Goal: Transaction & Acquisition: Purchase product/service

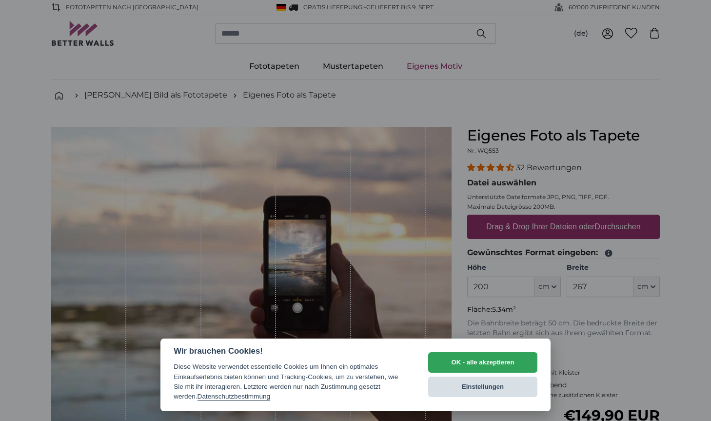
click at [493, 385] on button "Einstellungen" at bounding box center [482, 387] width 109 height 20
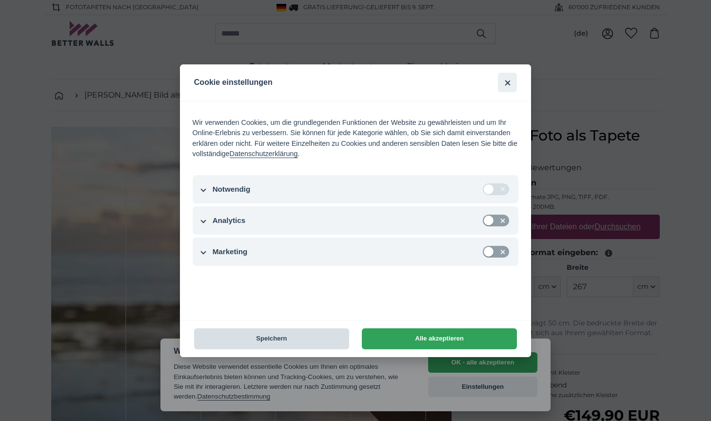
click at [297, 340] on button "Speichern" at bounding box center [271, 338] width 155 height 21
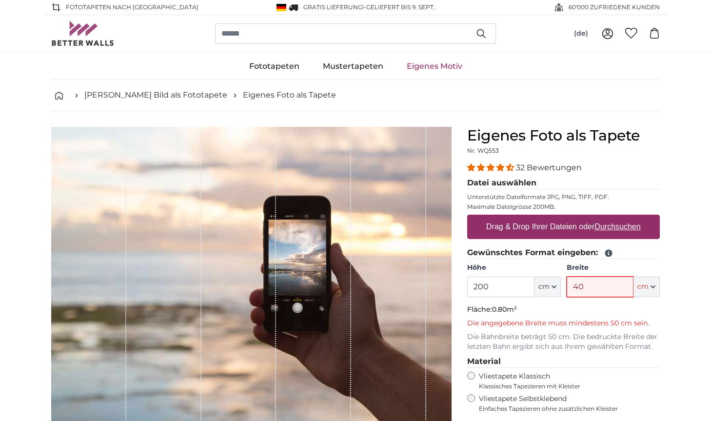
type input "4"
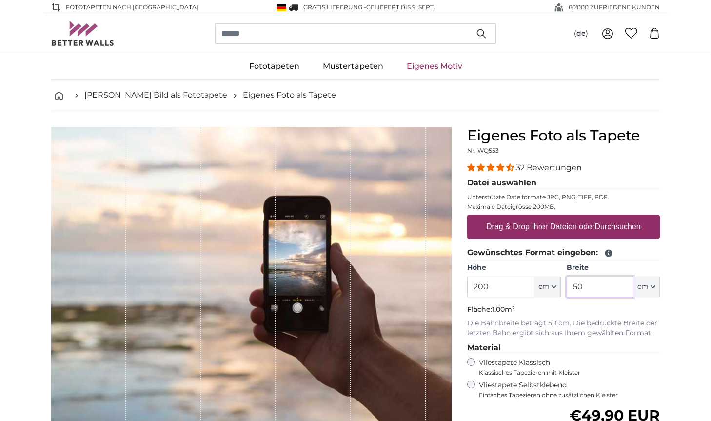
type input "50"
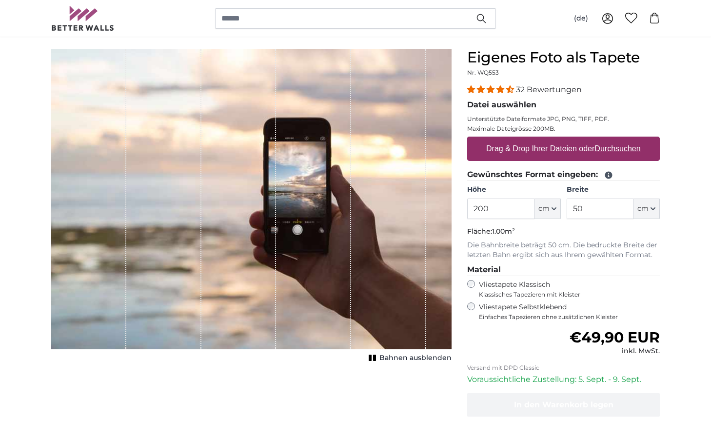
scroll to position [98, 0]
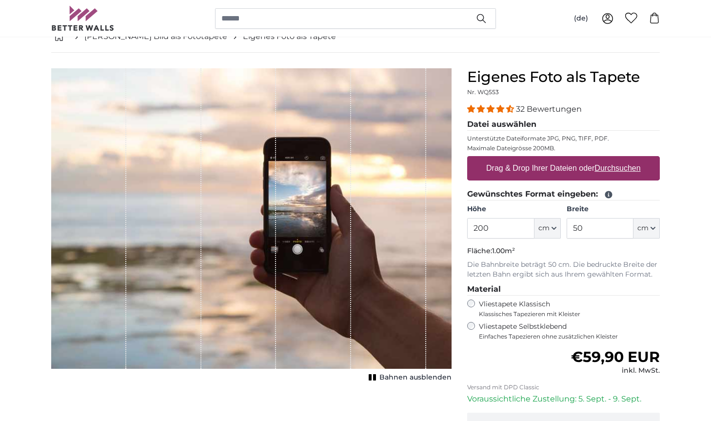
scroll to position [39, 0]
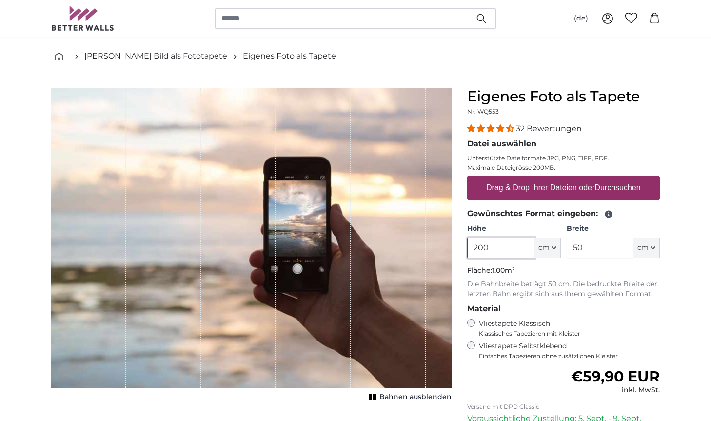
drag, startPoint x: 496, startPoint y: 251, endPoint x: 477, endPoint y: 249, distance: 19.6
click at [477, 249] on input "200" at bounding box center [500, 248] width 67 height 20
type input "220"
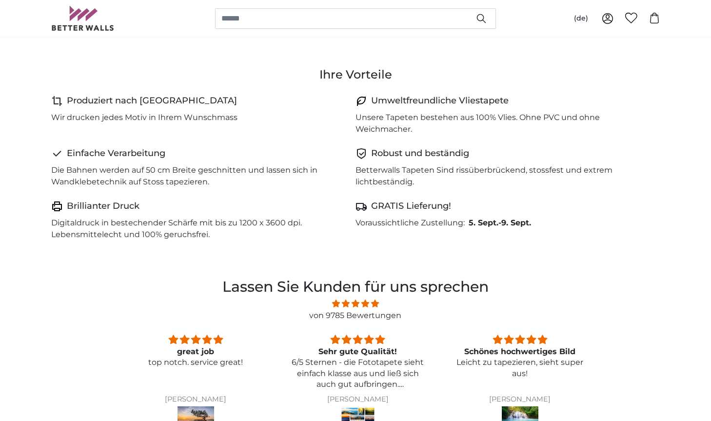
scroll to position [527, 0]
